Goal: Transaction & Acquisition: Purchase product/service

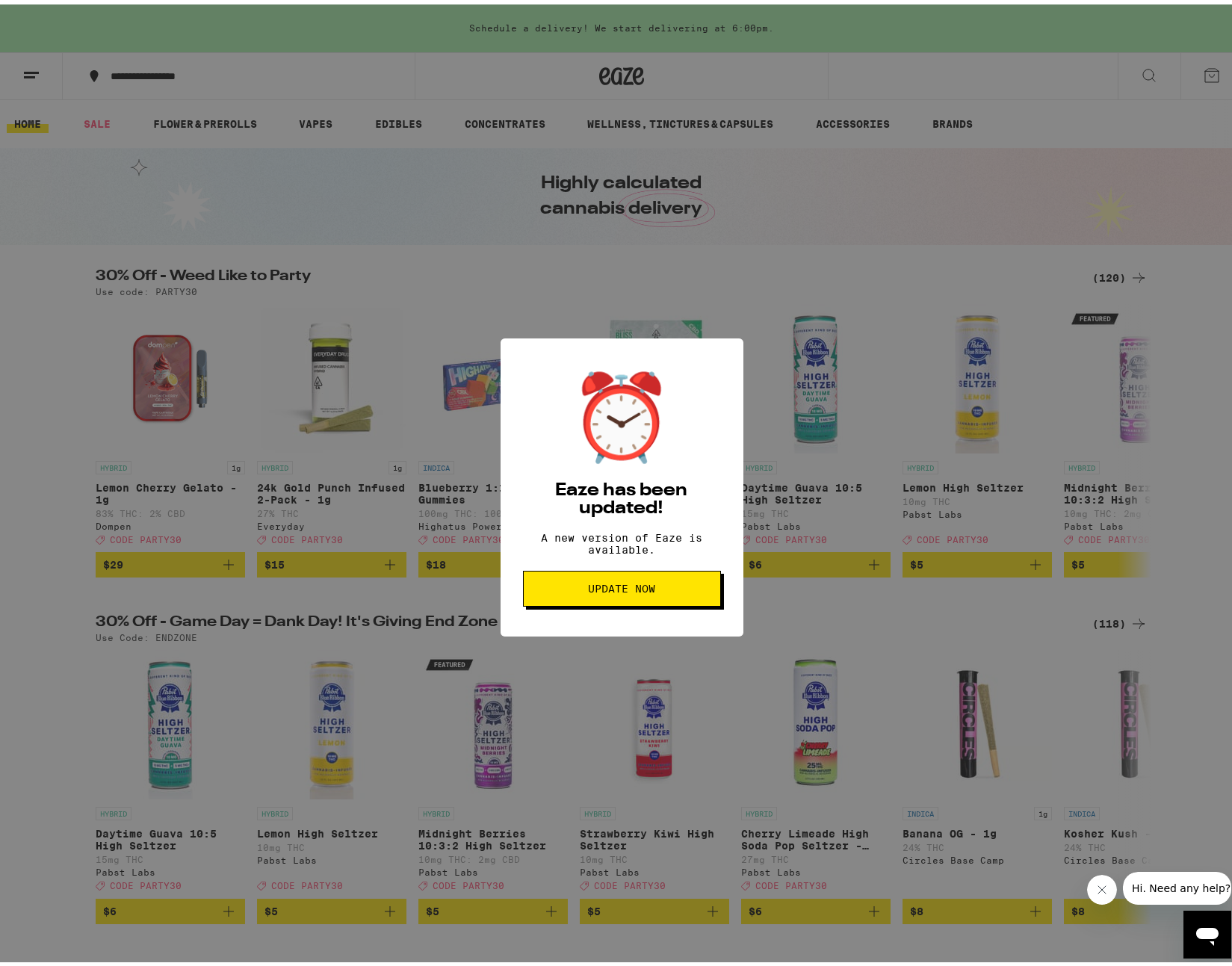
click at [601, 586] on span "Update Now" at bounding box center [622, 585] width 67 height 11
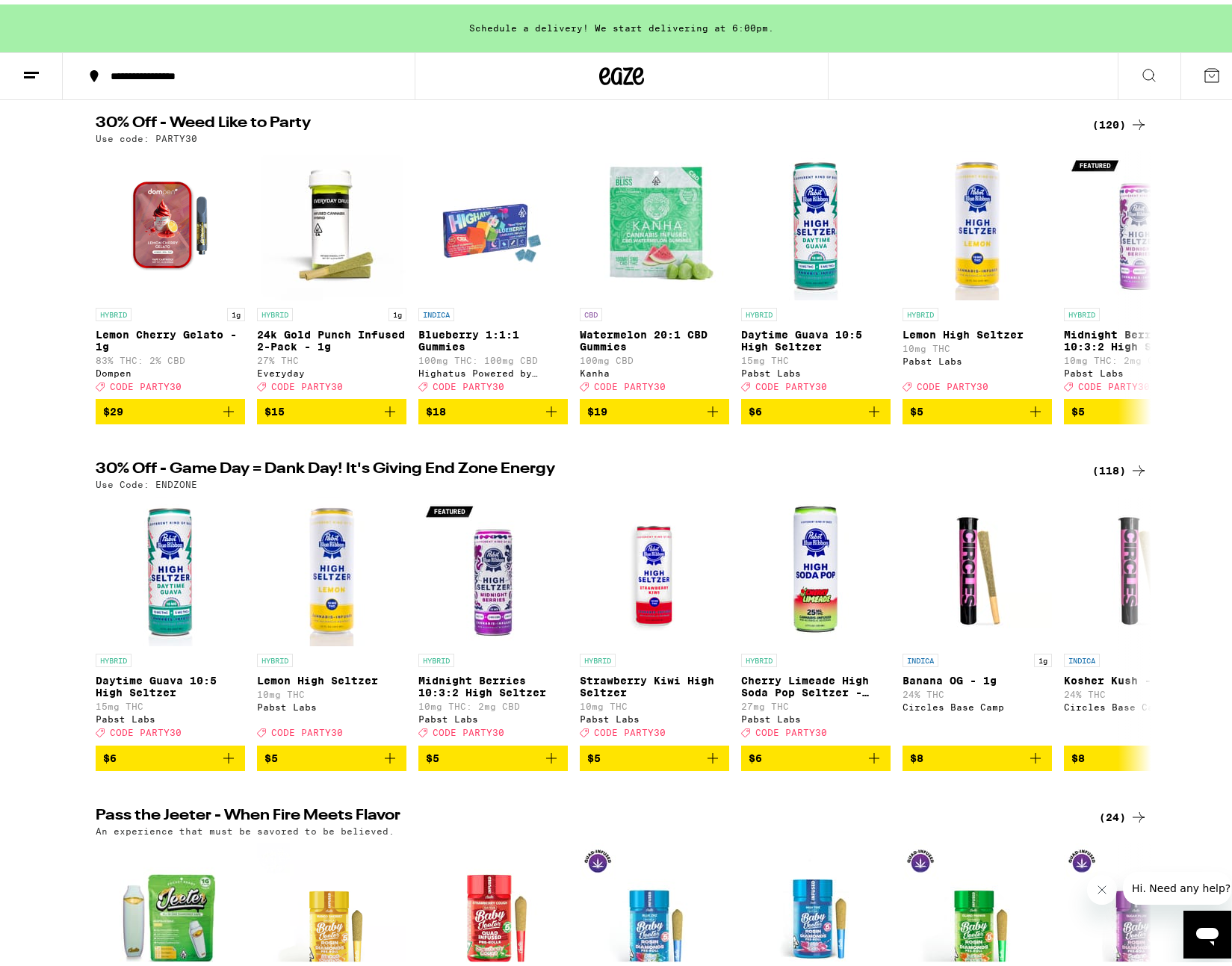
scroll to position [240, 0]
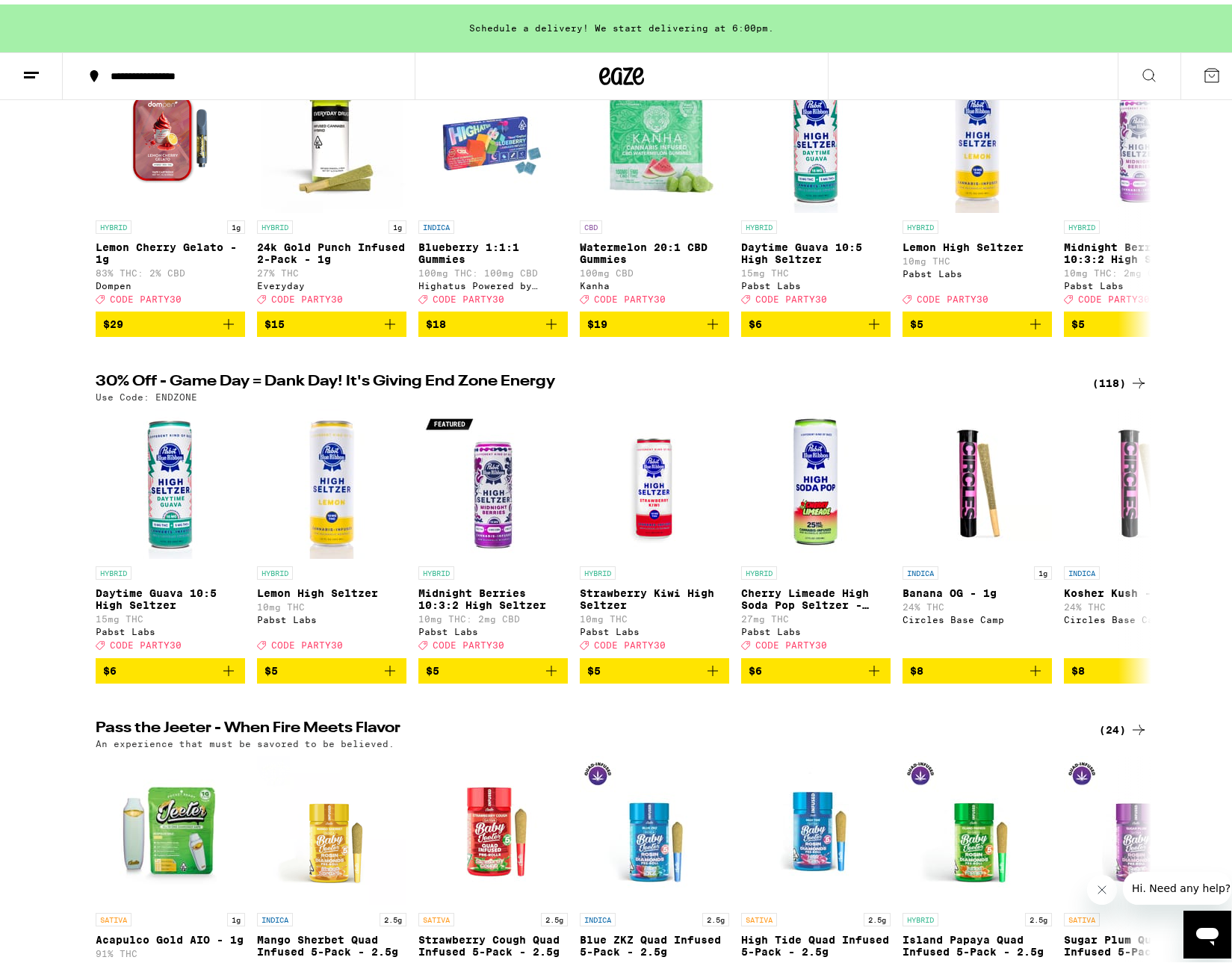
click at [1137, 384] on icon at bounding box center [1139, 379] width 12 height 11
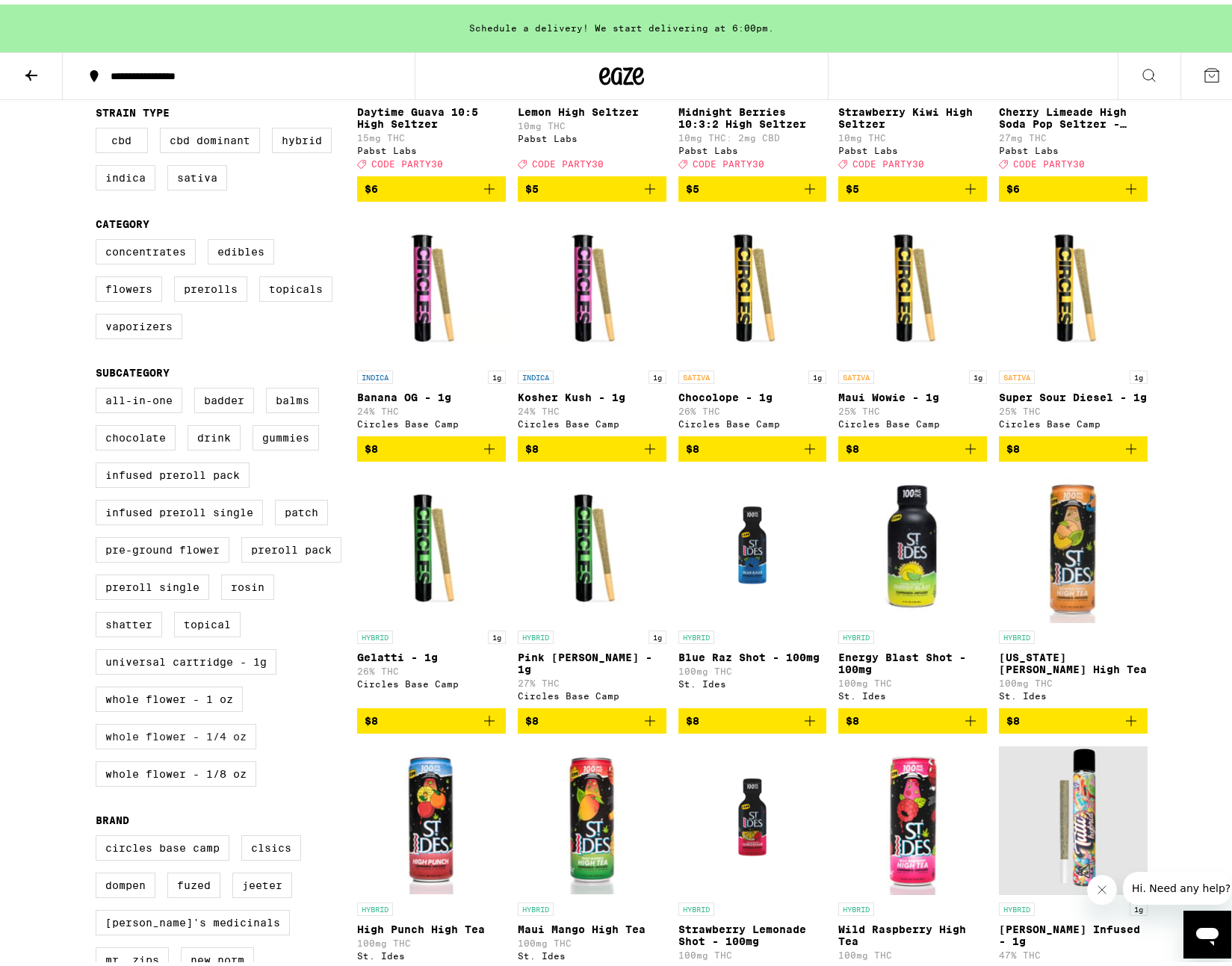
scroll to position [343, 0]
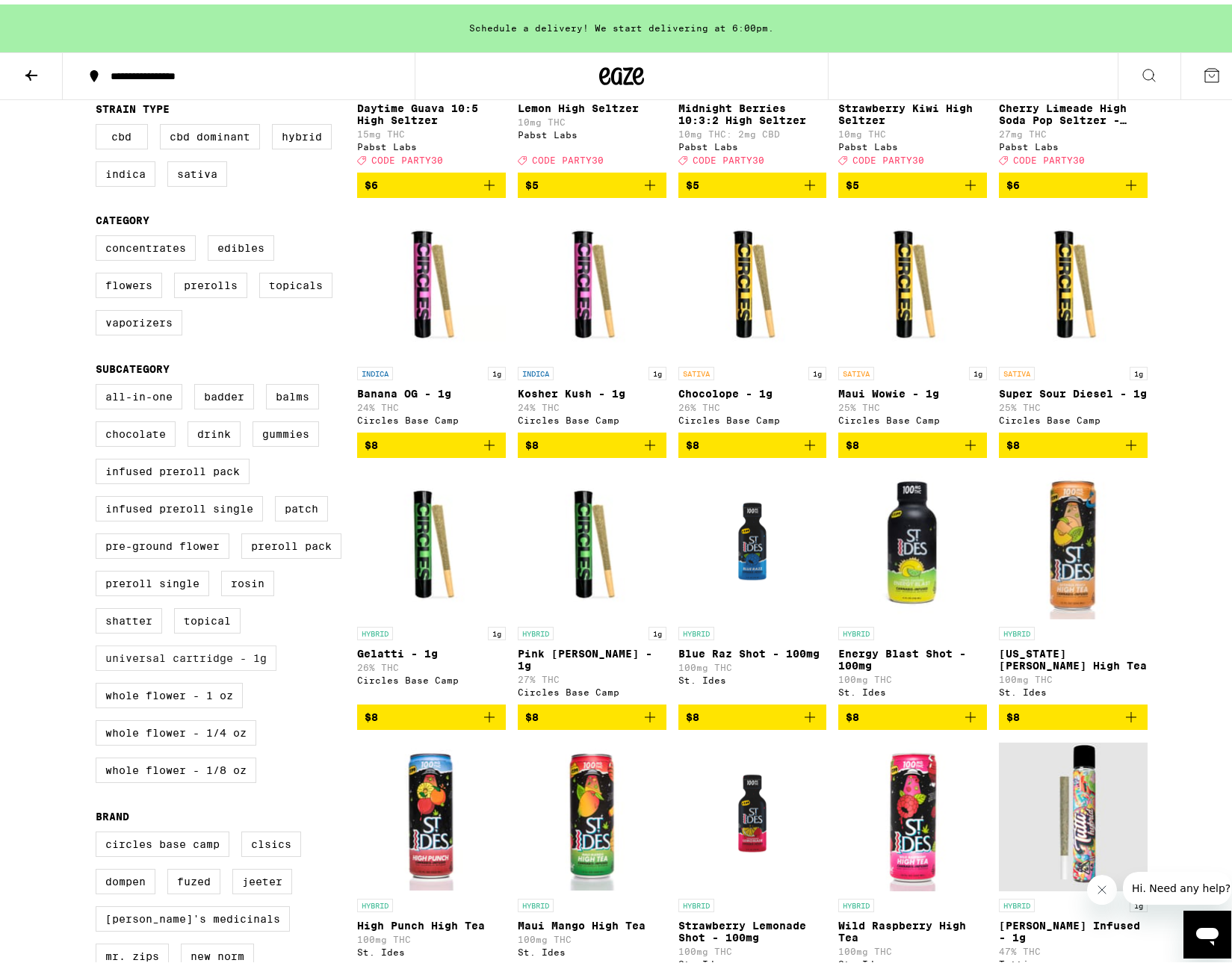
click at [227, 667] on label "Universal Cartridge - 1g" at bounding box center [186, 653] width 181 height 26
click at [100, 382] on input "Universal Cartridge - 1g" at bounding box center [99, 382] width 1 height 1
checkbox input "true"
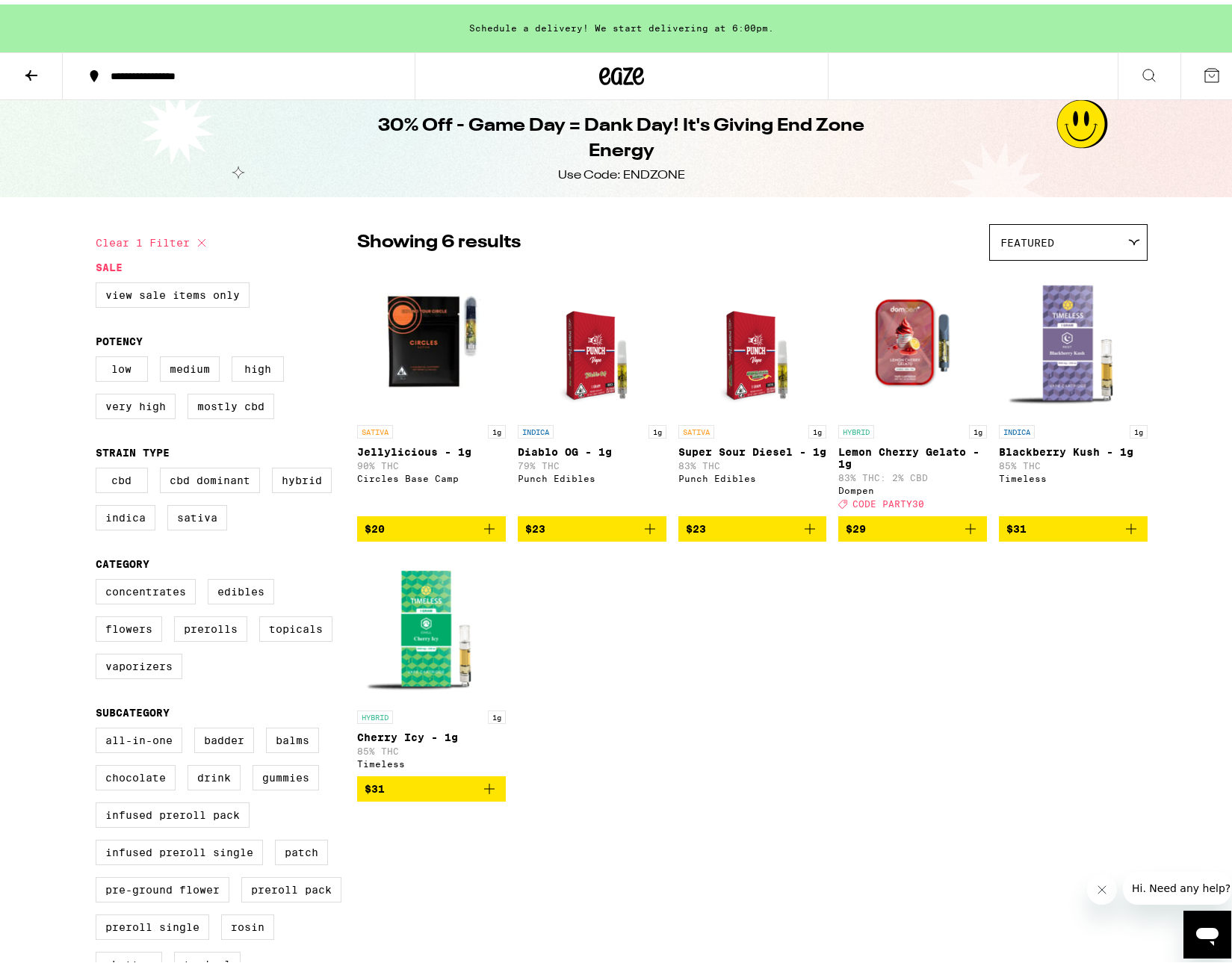
click at [632, 534] on span "$23" at bounding box center [593, 525] width 134 height 18
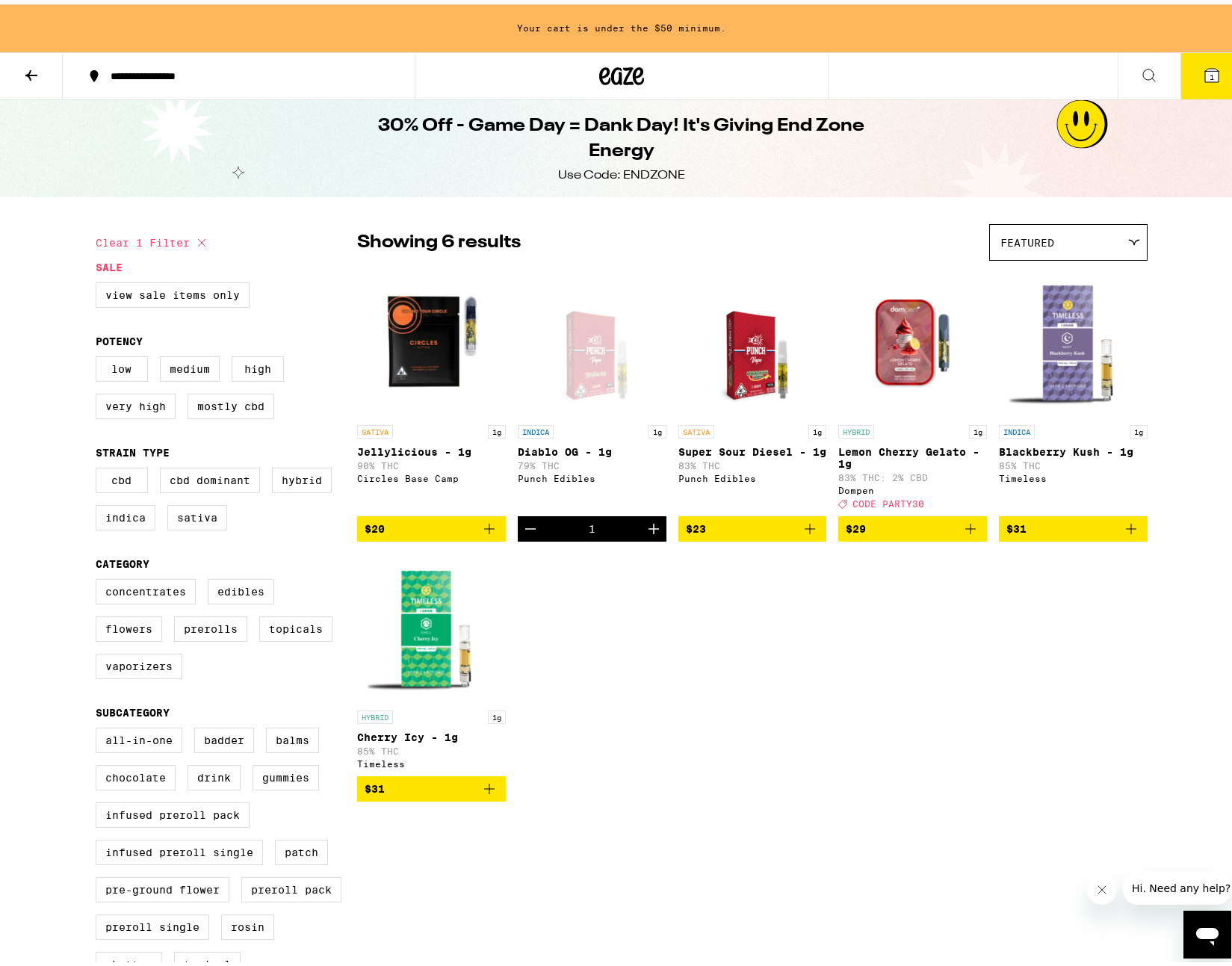
click at [778, 534] on span "$23" at bounding box center [753, 525] width 134 height 18
click at [933, 534] on span "$29" at bounding box center [913, 525] width 134 height 18
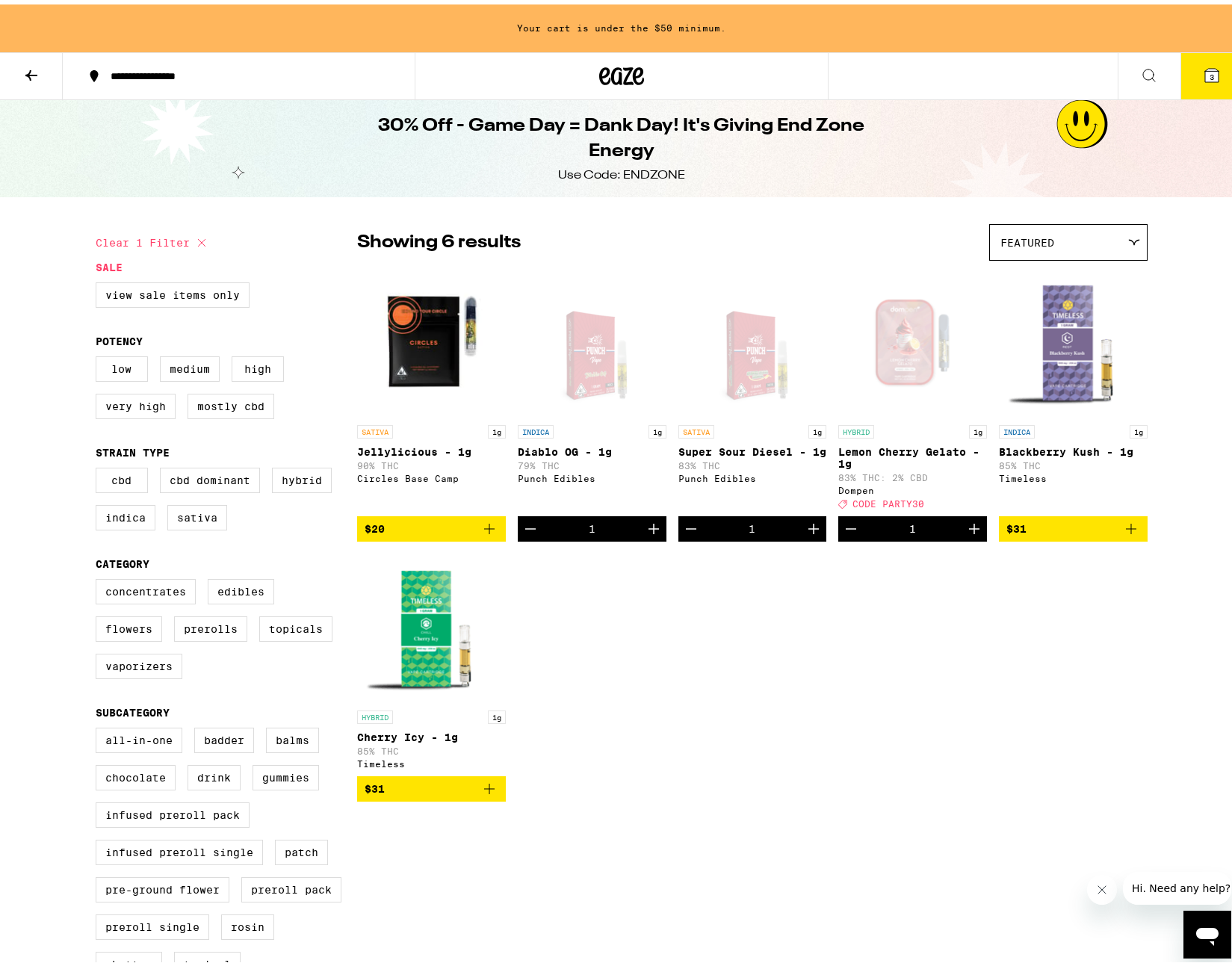
click at [1055, 534] on span "$31" at bounding box center [1073, 525] width 134 height 18
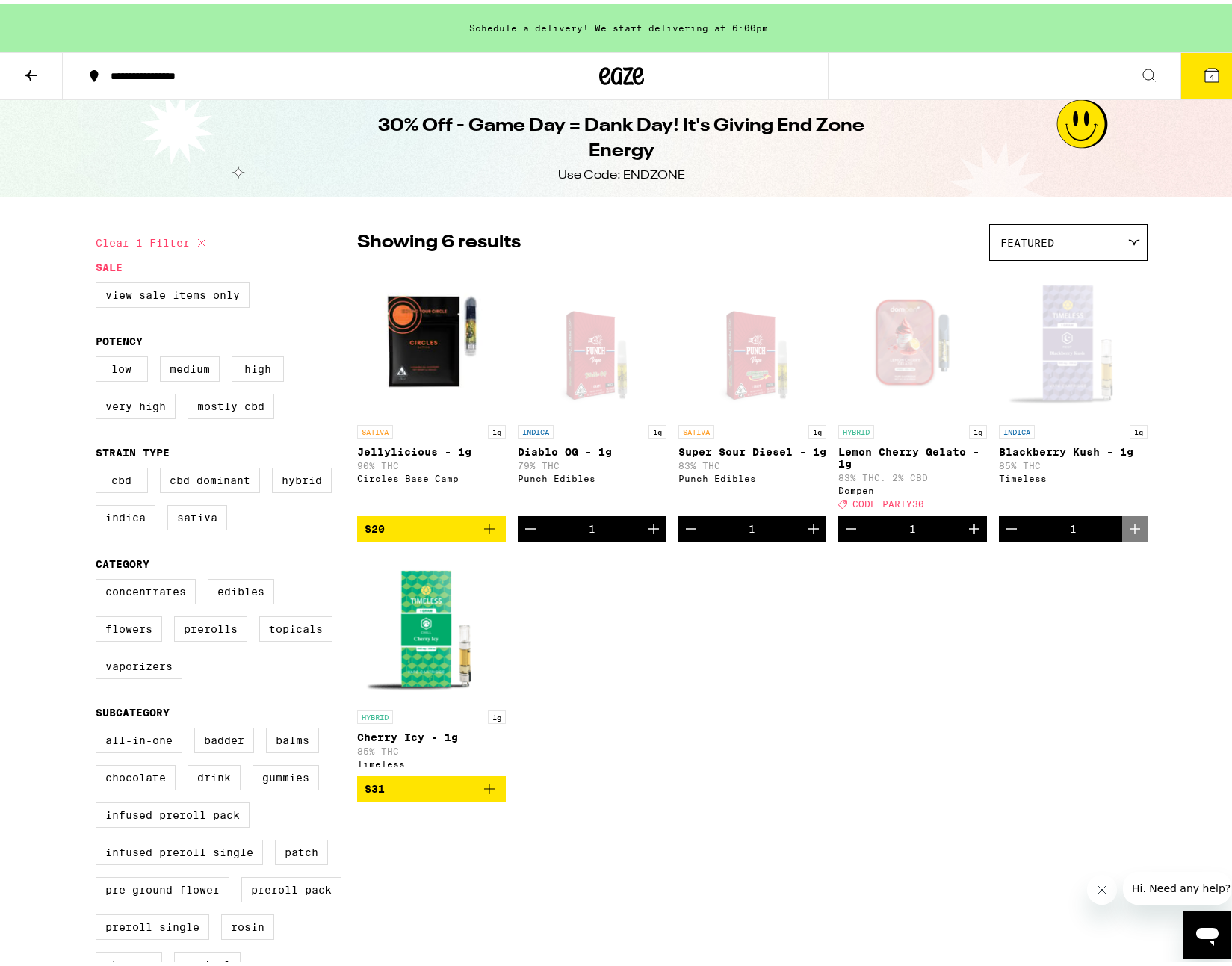
click at [405, 818] on div "Showing 6 results Featured Featured Price: Low to High Price: High to Low SATIV…" at bounding box center [753, 519] width 791 height 600
click at [412, 793] on span "$31" at bounding box center [432, 785] width 134 height 18
click at [1206, 70] on icon at bounding box center [1212, 70] width 13 height 13
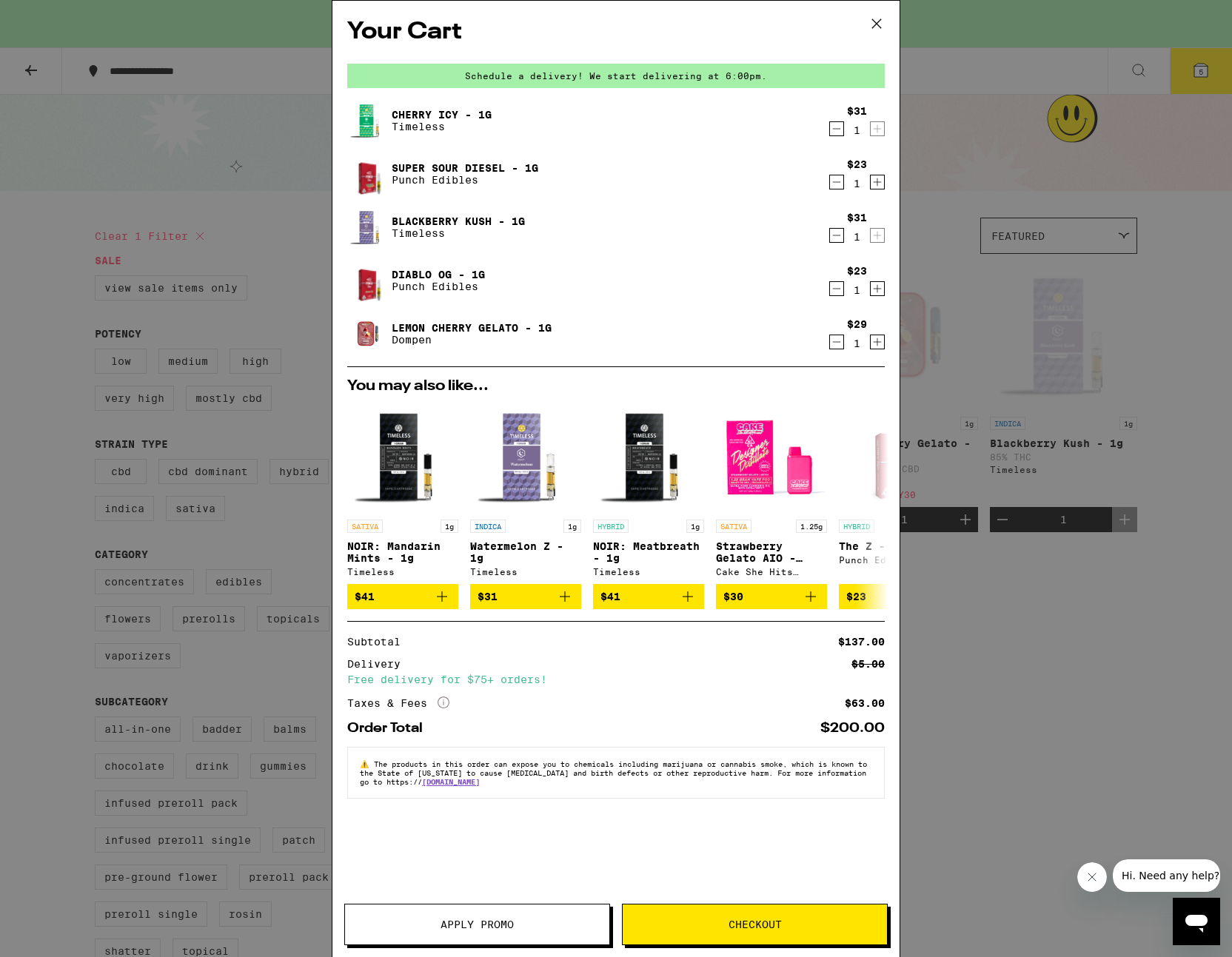
click at [510, 915] on button "Apply Promo" at bounding box center [477, 925] width 266 height 42
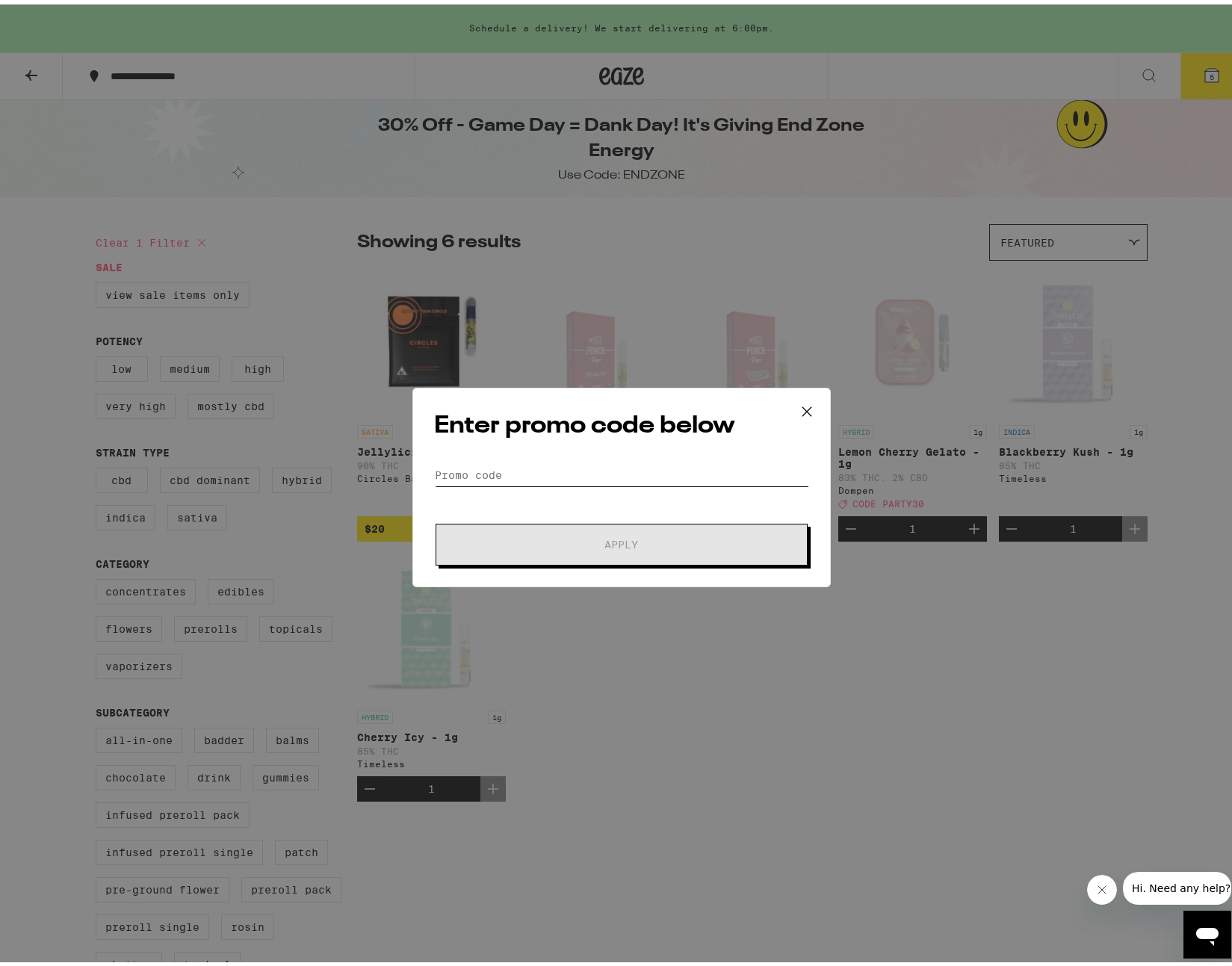
click at [566, 469] on input "Promo Code" at bounding box center [622, 470] width 375 height 22
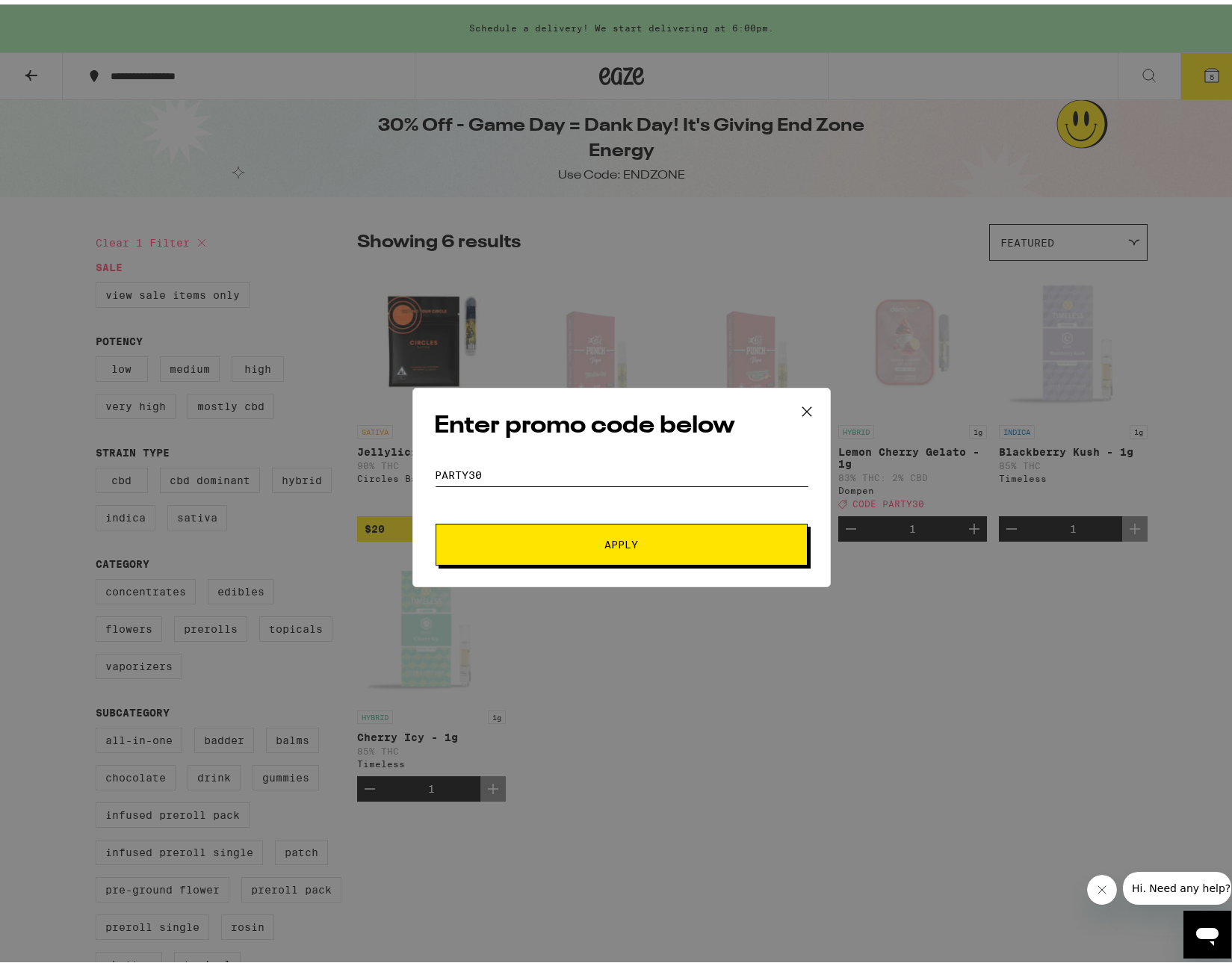
type input "PARTY30"
click at [585, 546] on button "Apply" at bounding box center [622, 541] width 373 height 42
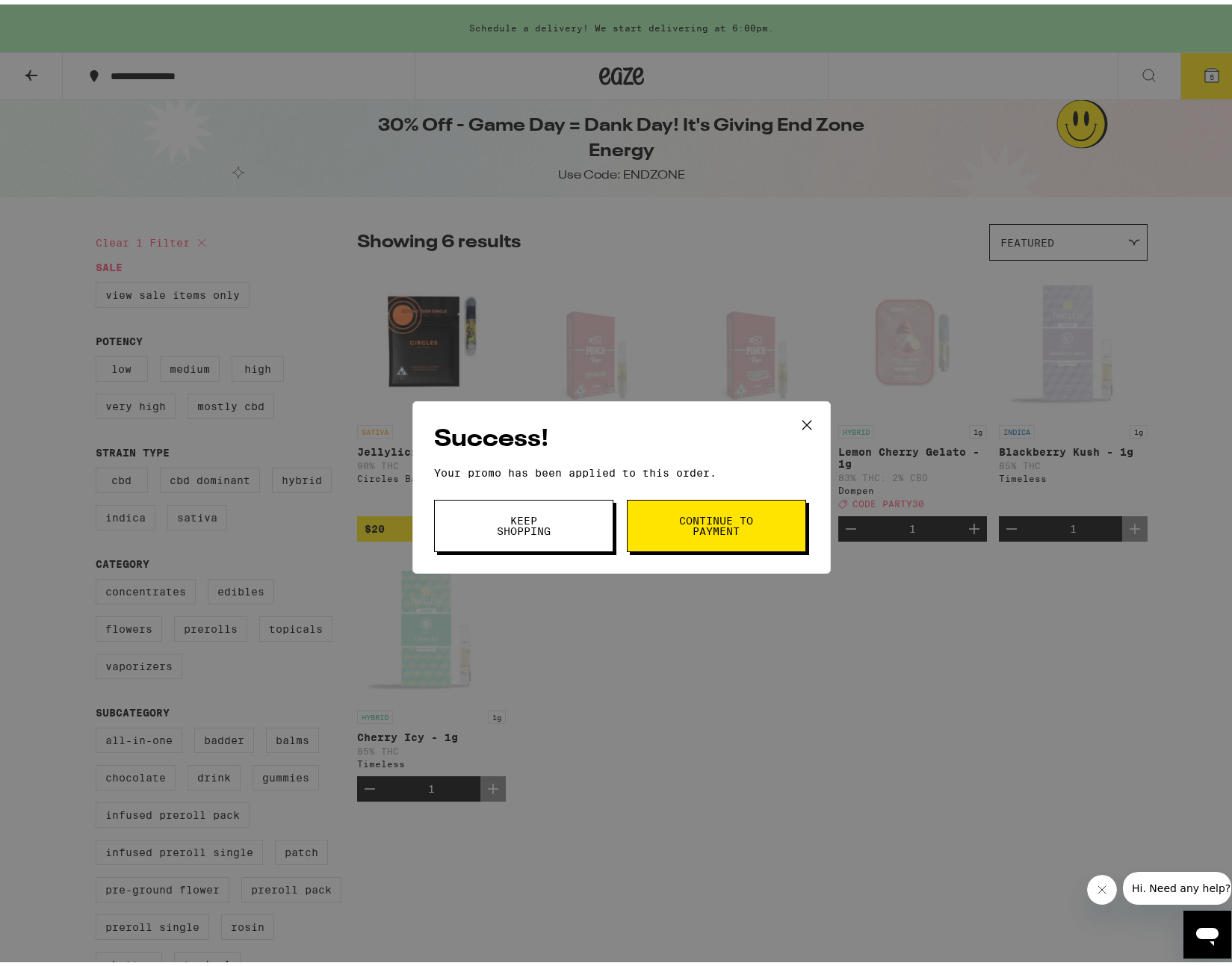
click at [719, 527] on span "Continue to payment" at bounding box center [716, 521] width 77 height 21
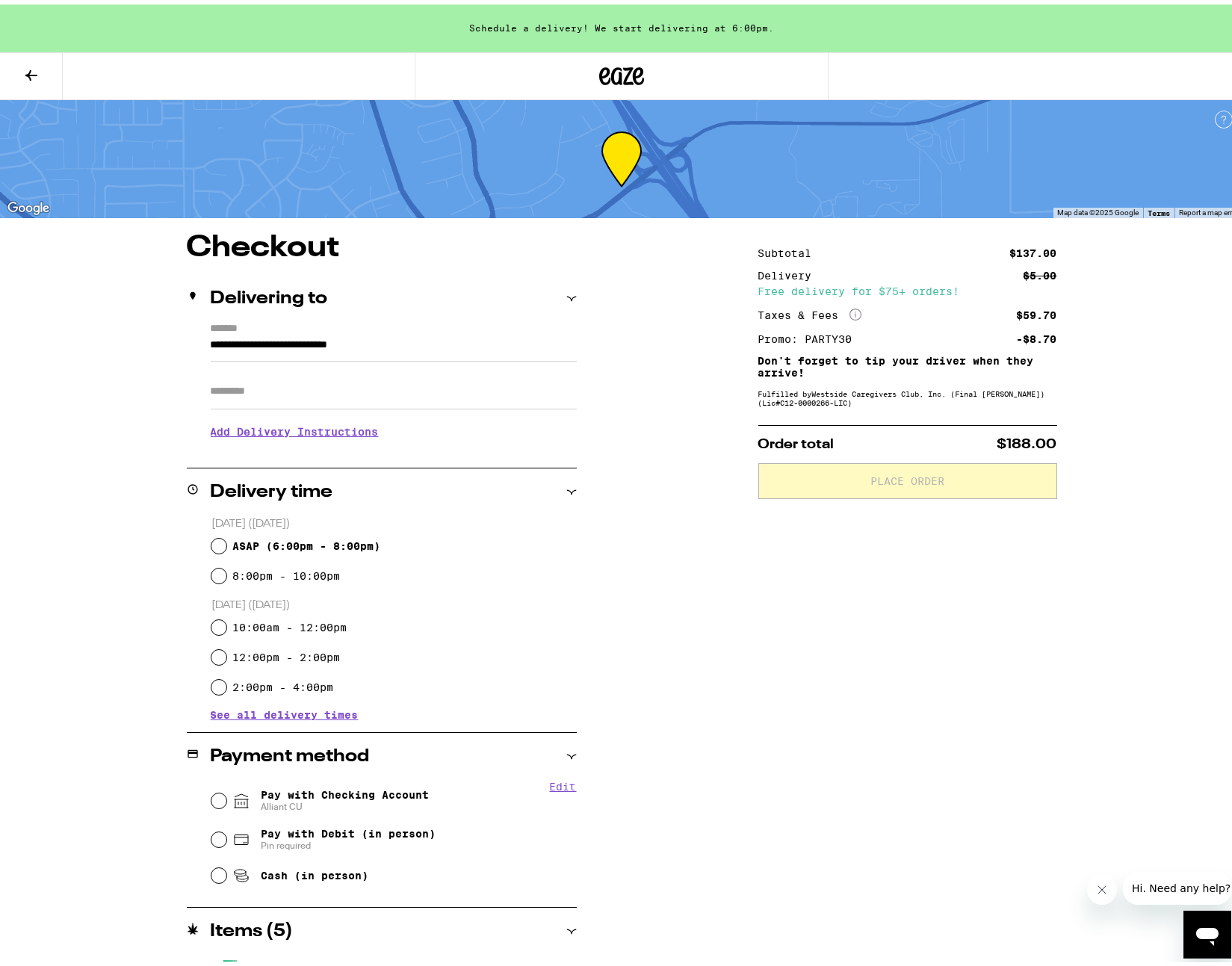
click at [451, 342] on input "**********" at bounding box center [394, 344] width 366 height 26
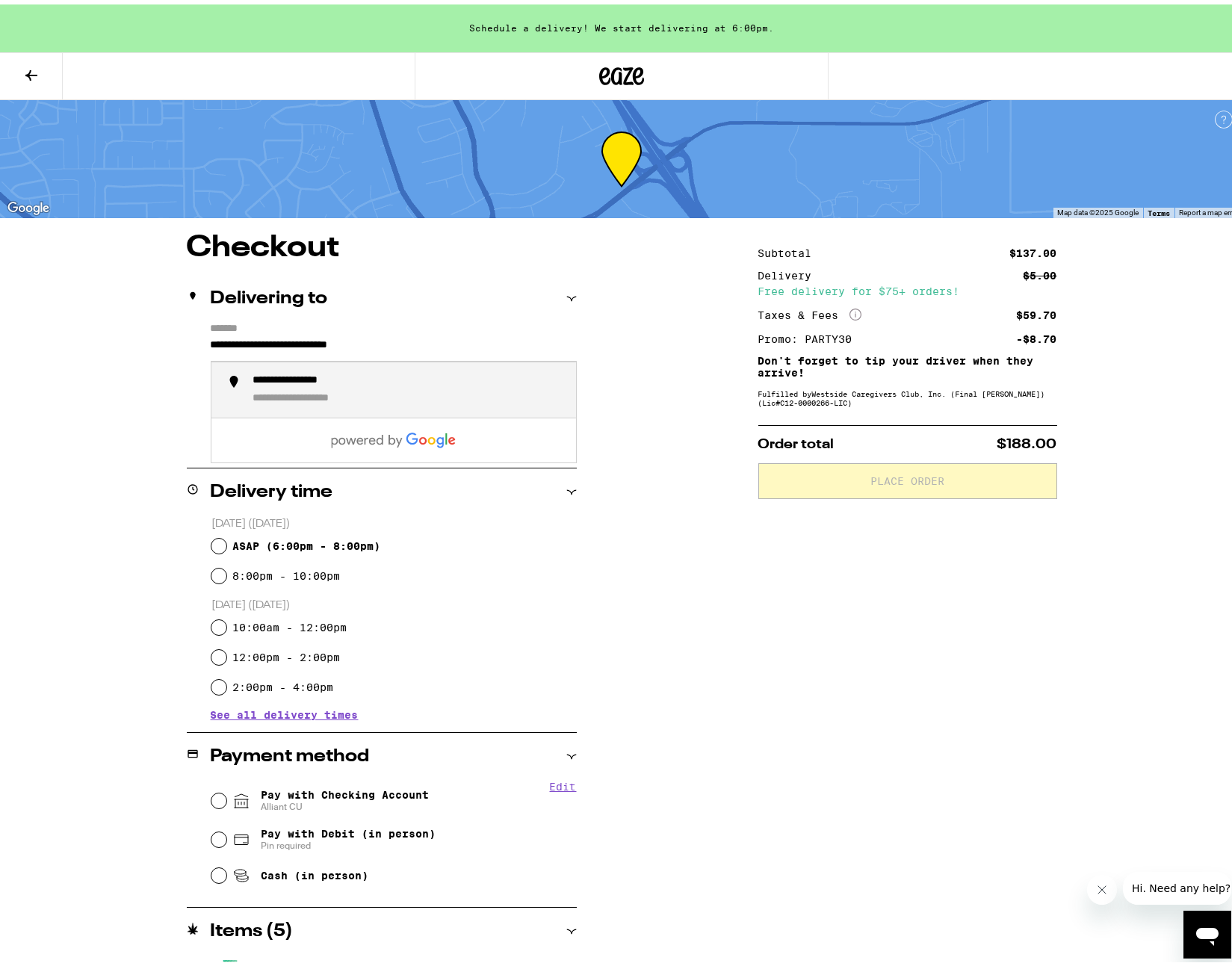
click at [414, 380] on div "**********" at bounding box center [409, 386] width 311 height 32
type input "**********"
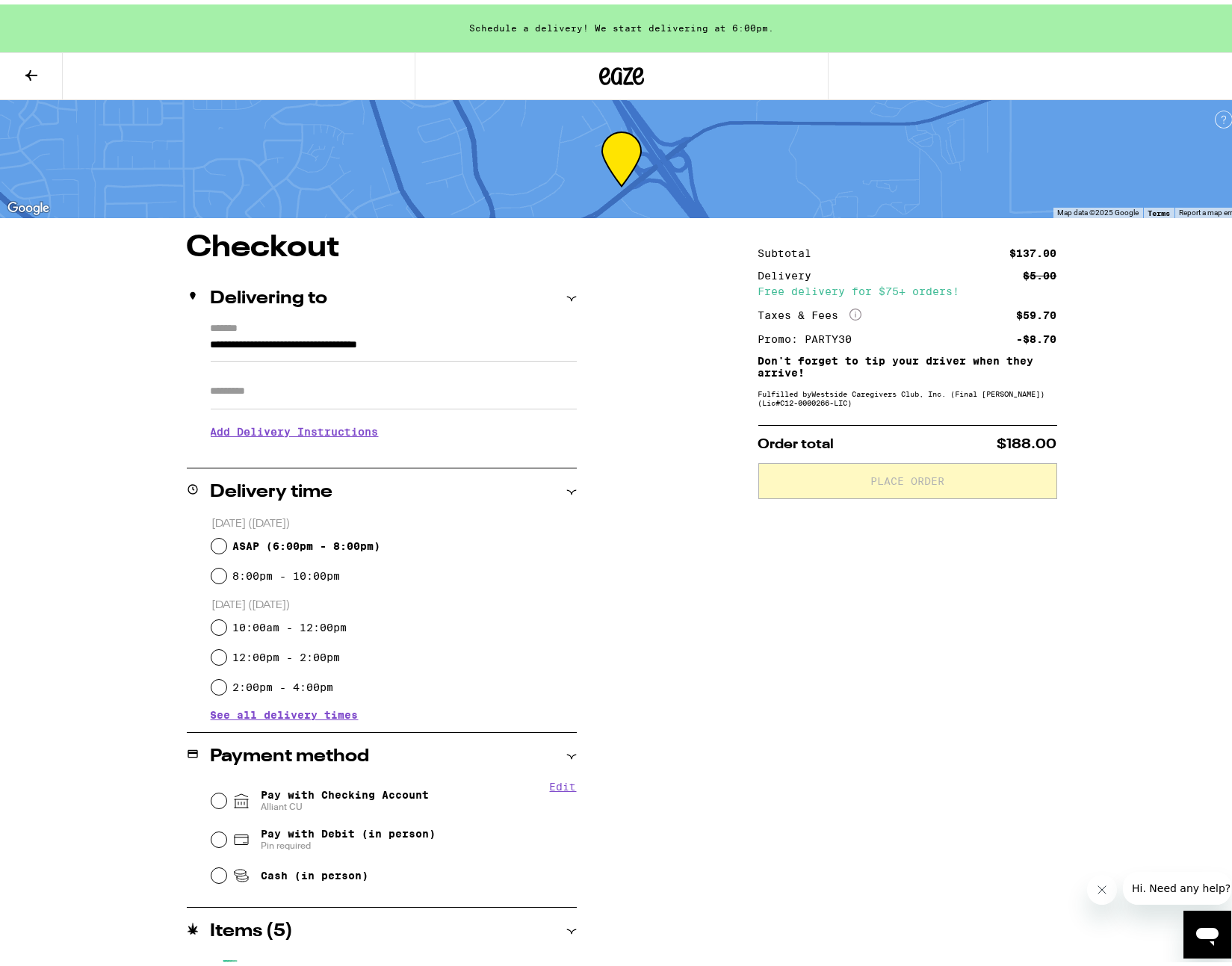
click at [339, 433] on h3 "Add Delivery Instructions" at bounding box center [394, 427] width 366 height 34
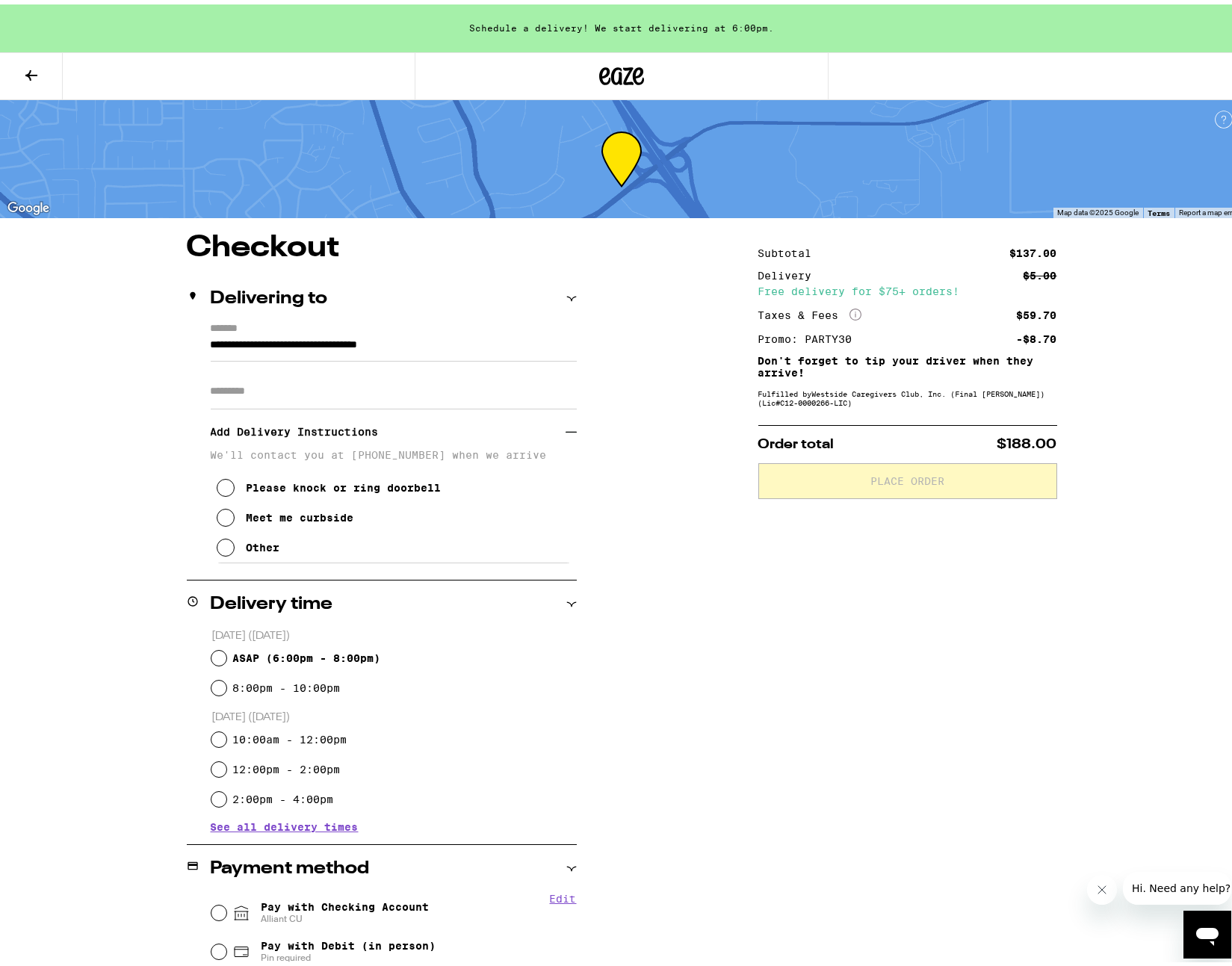
click at [265, 549] on div "Other" at bounding box center [263, 543] width 33 height 12
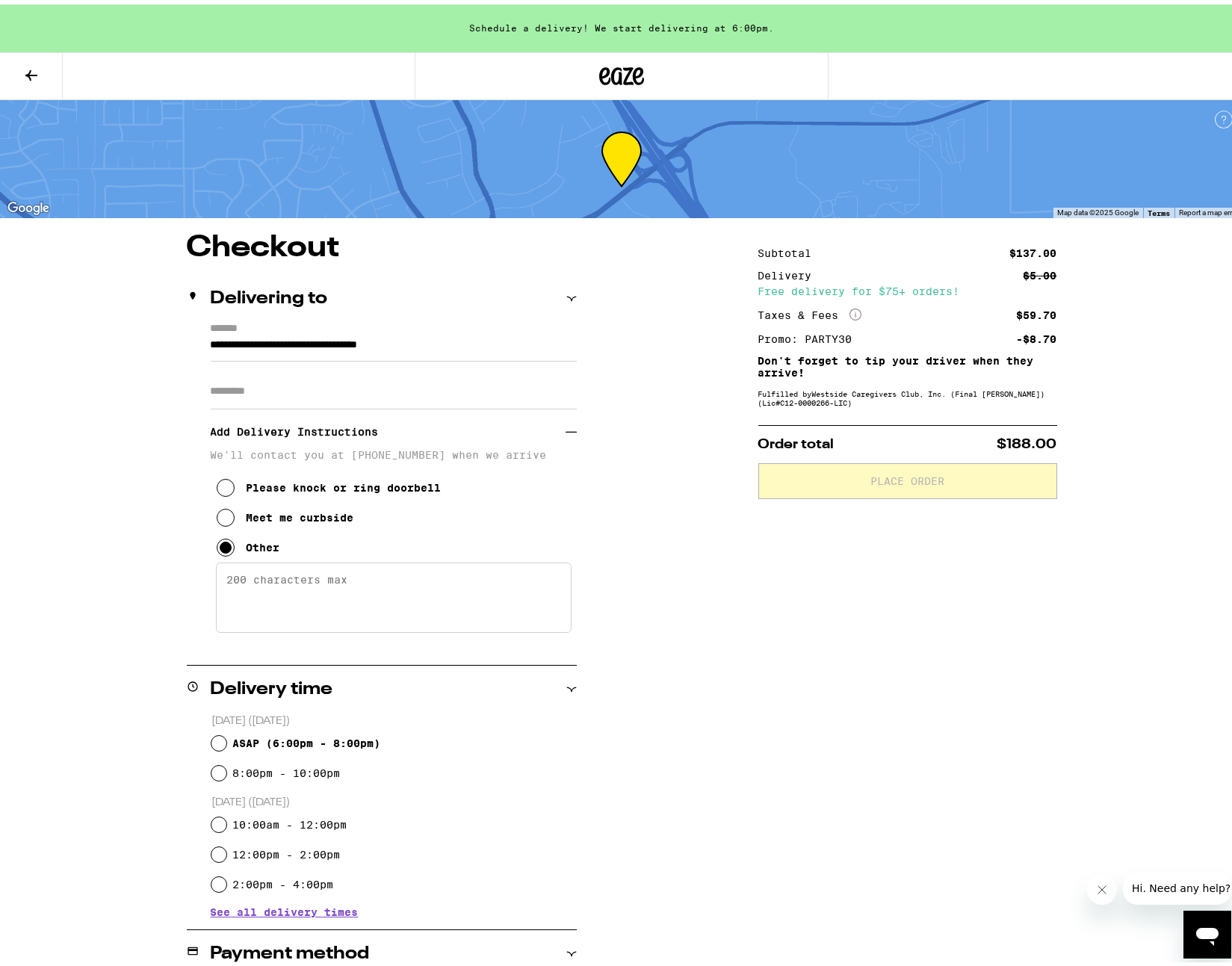
click at [310, 604] on textarea "Enter any other delivery instructions you want driver to know" at bounding box center [394, 594] width 356 height 70
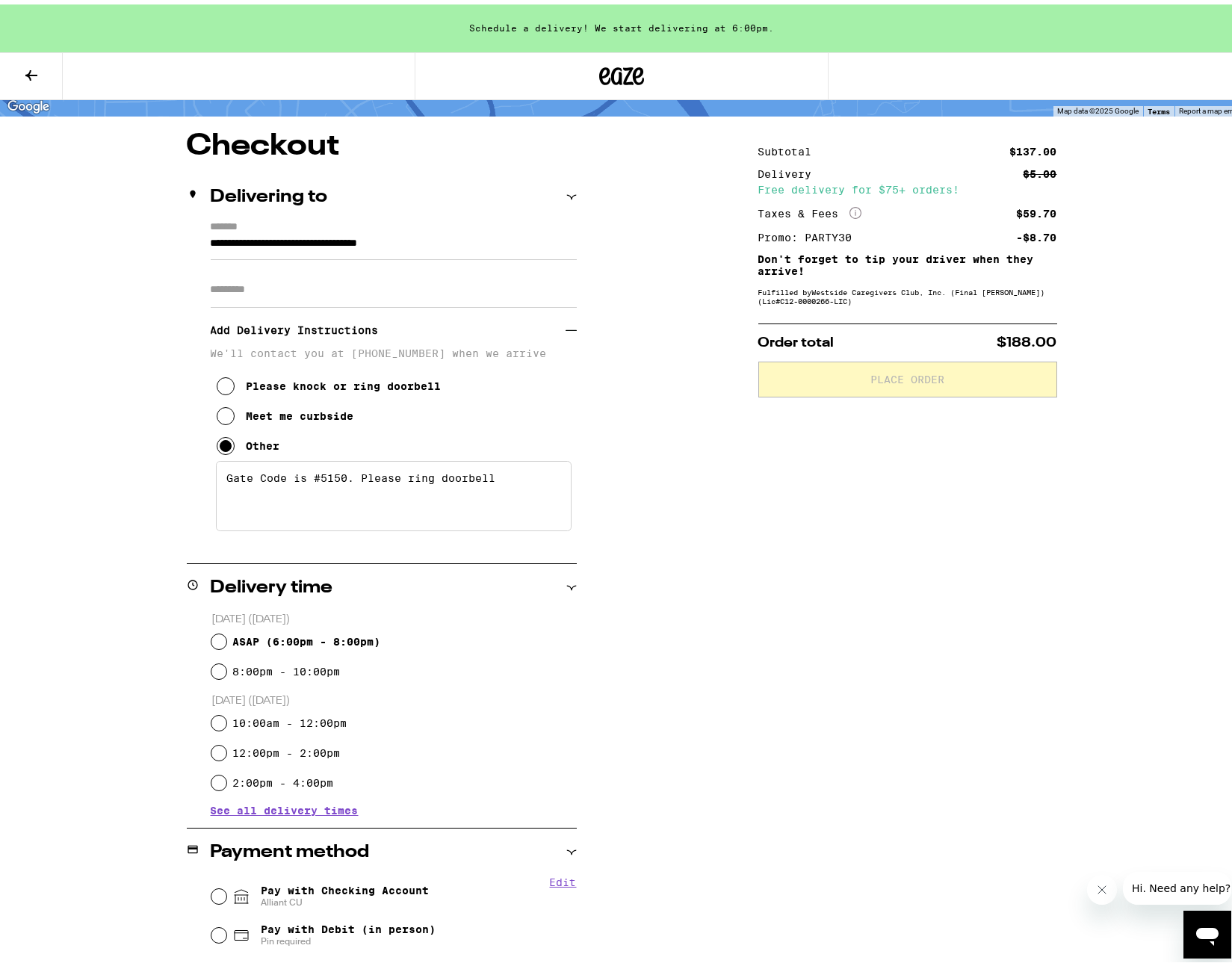
scroll to position [124, 0]
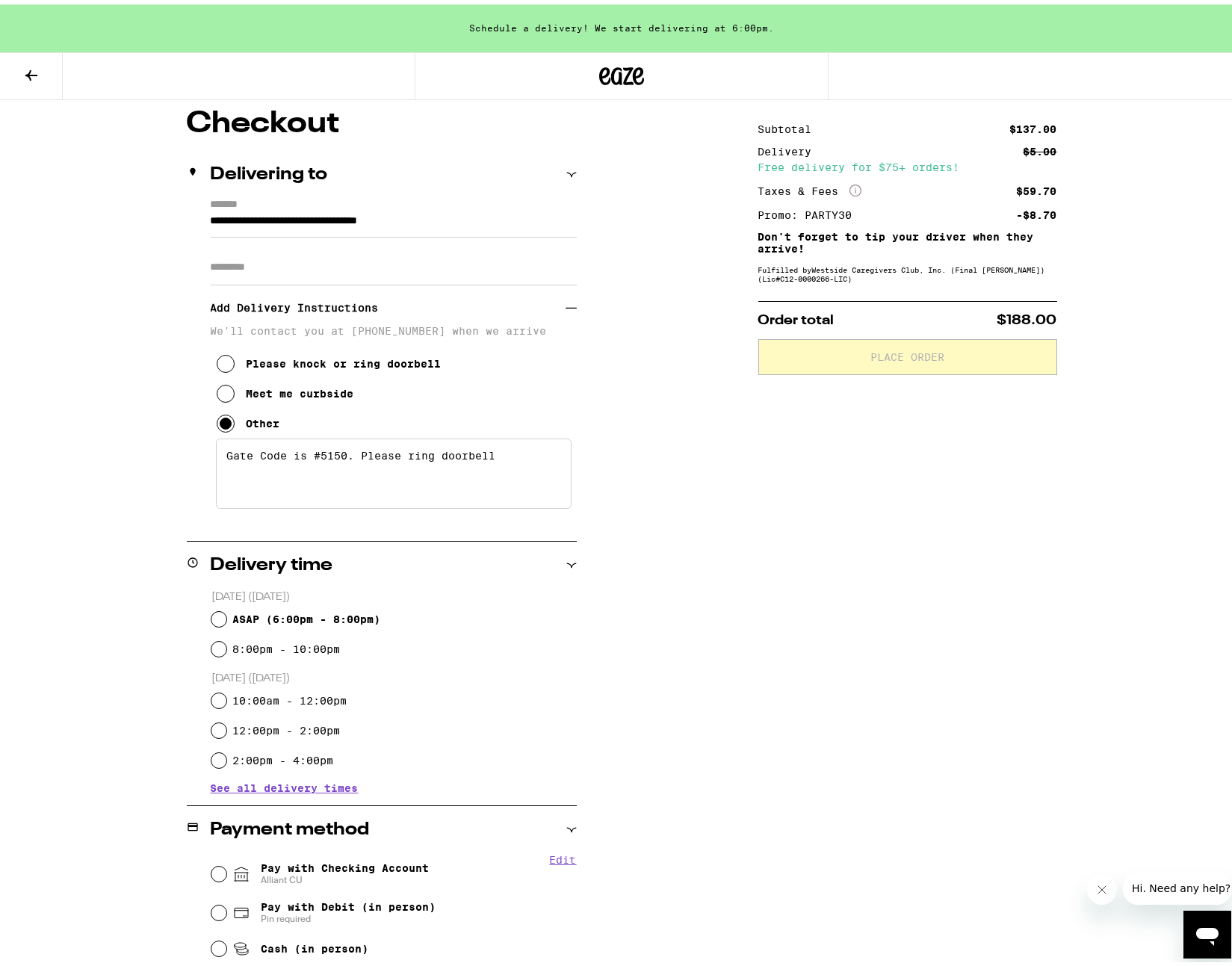
type textarea "Gate Code is #5150. Please ring doorbell"
click at [304, 624] on div "ASAP ( 6:00pm - 8:00pm )" at bounding box center [394, 615] width 365 height 30
click at [308, 614] on span "ASAP ( 6:00pm - 8:00pm )" at bounding box center [306, 616] width 148 height 12
click at [226, 614] on input "ASAP ( 6:00pm - 8:00pm )" at bounding box center [218, 615] width 15 height 15
radio input "true"
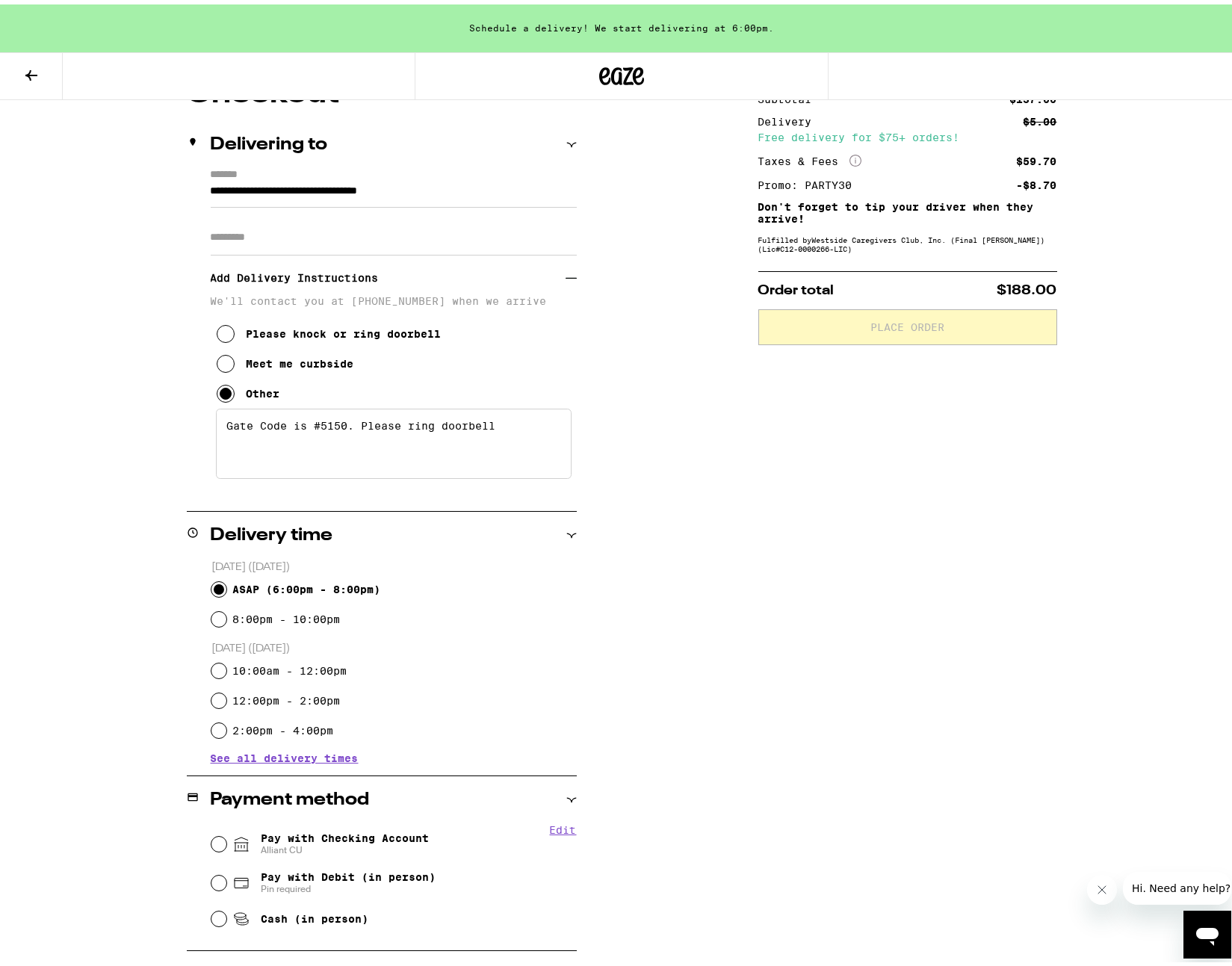
scroll to position [379, 0]
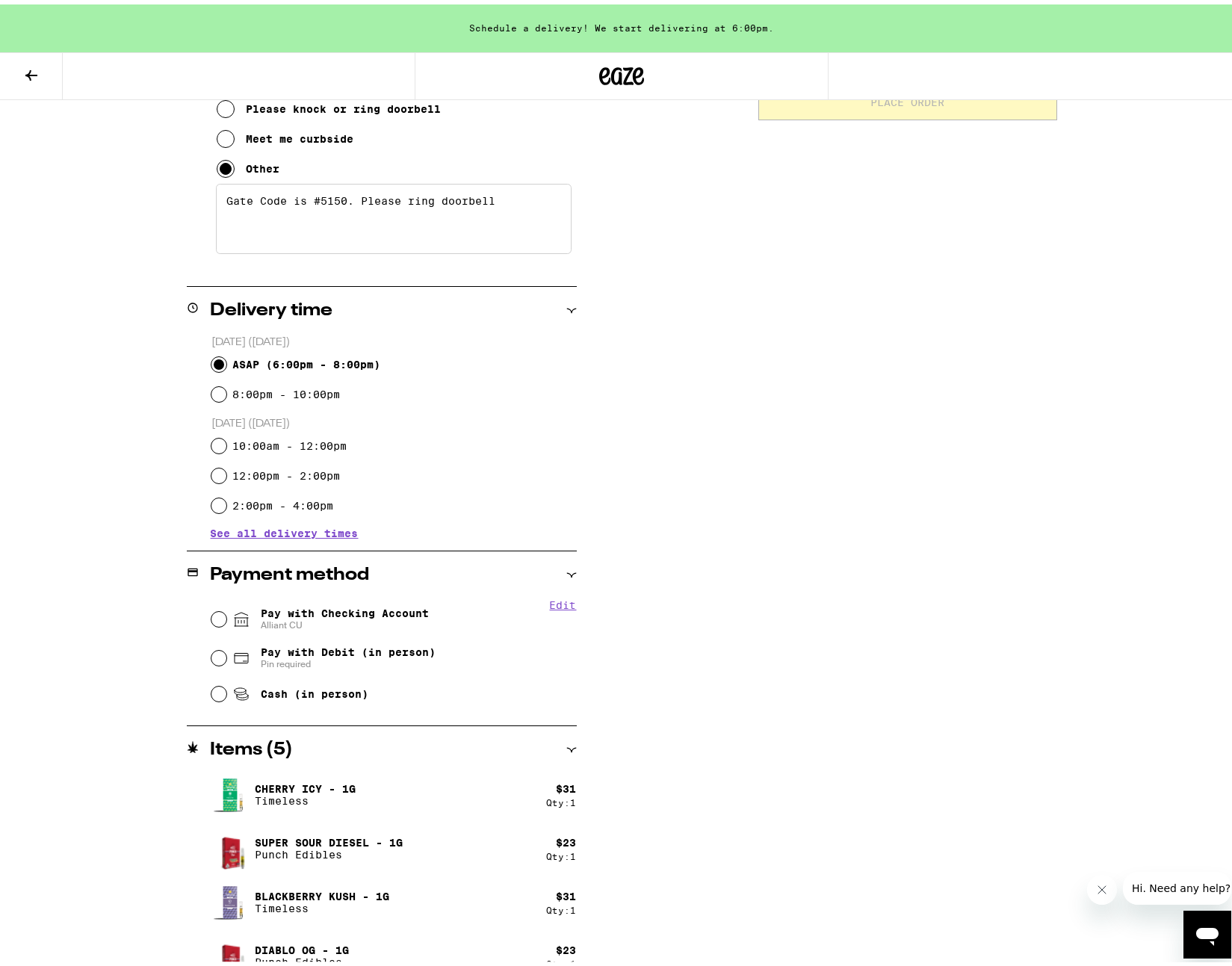
click at [378, 608] on span "Pay with Checking Account Alliant CU" at bounding box center [344, 615] width 168 height 24
click at [226, 608] on input "Pay with Checking Account Alliant CU" at bounding box center [218, 615] width 15 height 15
radio input "true"
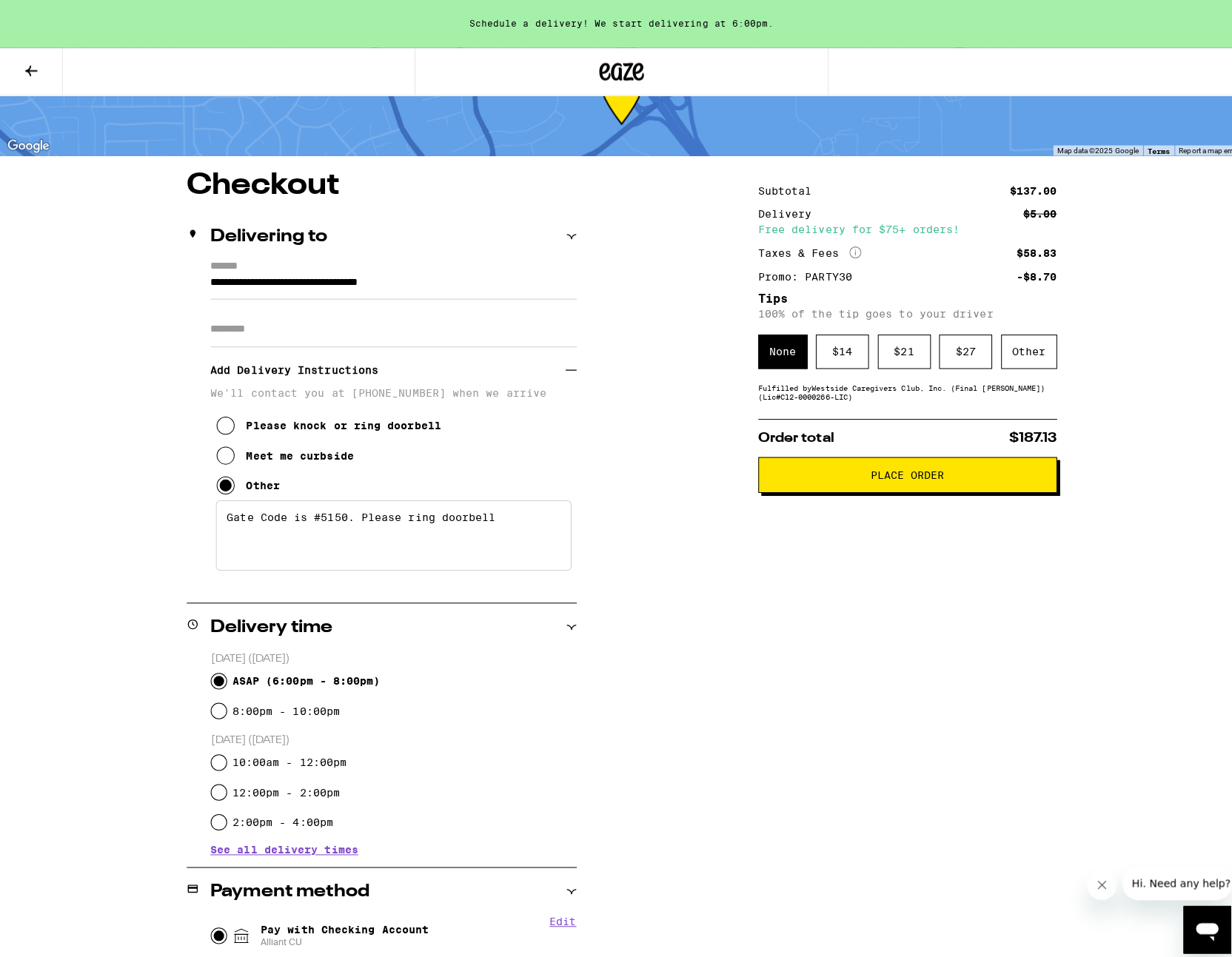
scroll to position [0, 0]
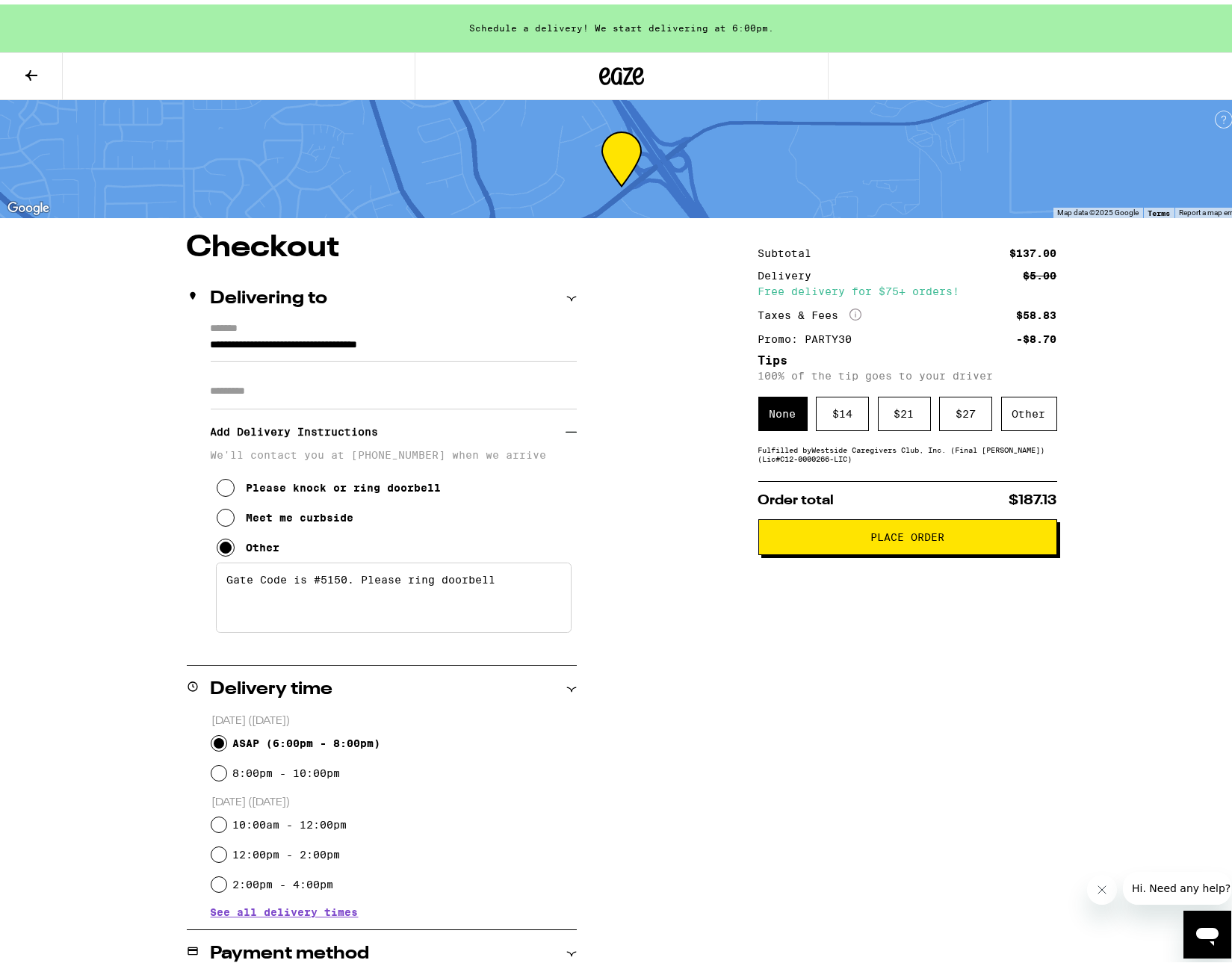
click at [925, 550] on button "Place Order" at bounding box center [907, 533] width 299 height 36
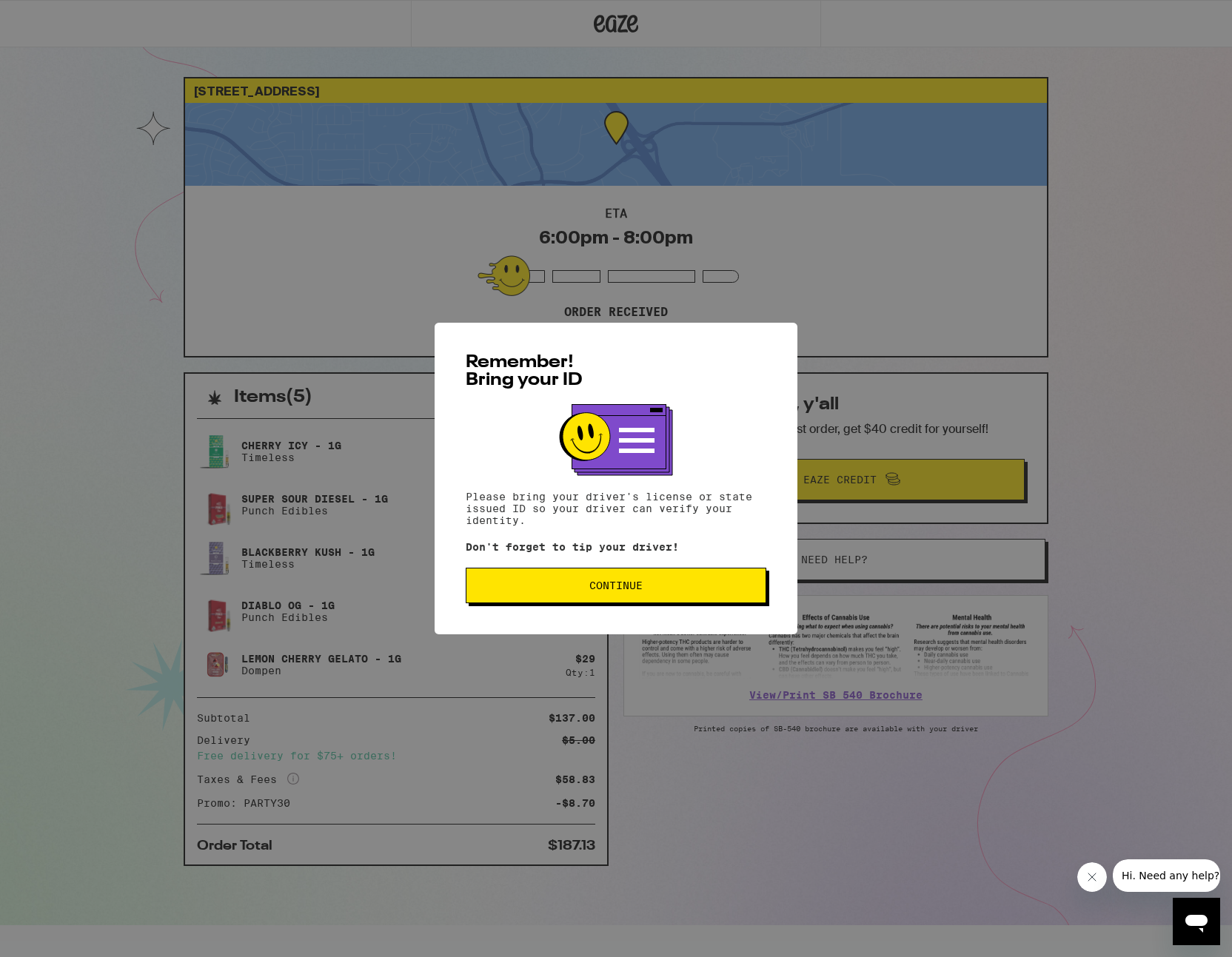
click at [575, 594] on button "Continue" at bounding box center [616, 585] width 301 height 36
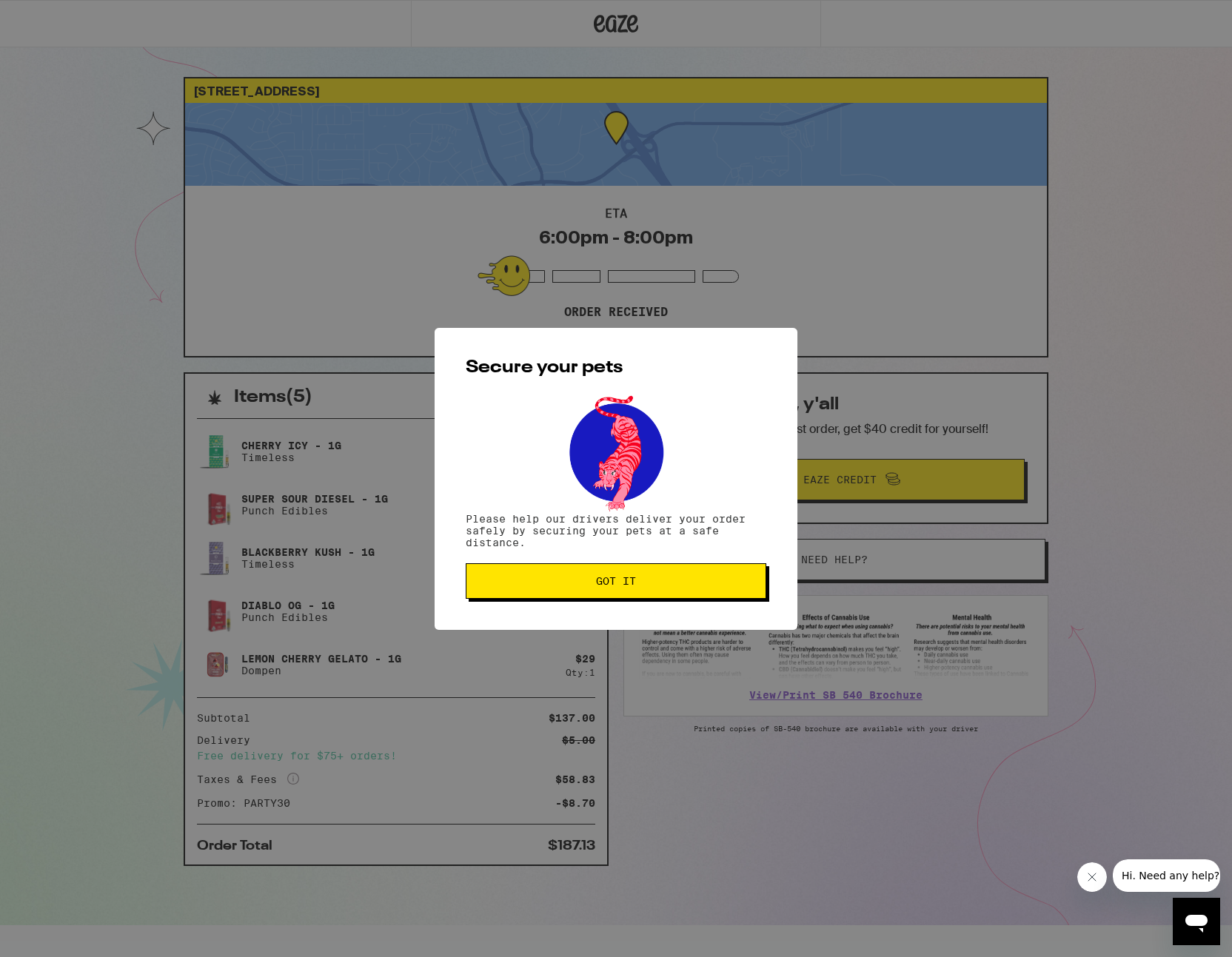
click at [574, 594] on button "Got it" at bounding box center [616, 581] width 301 height 36
